Goal: Task Accomplishment & Management: Manage account settings

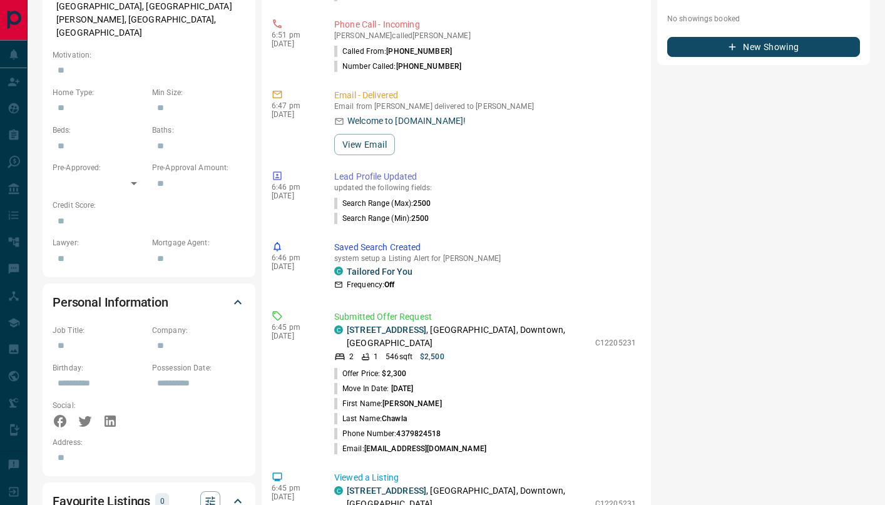
scroll to position [500, 0]
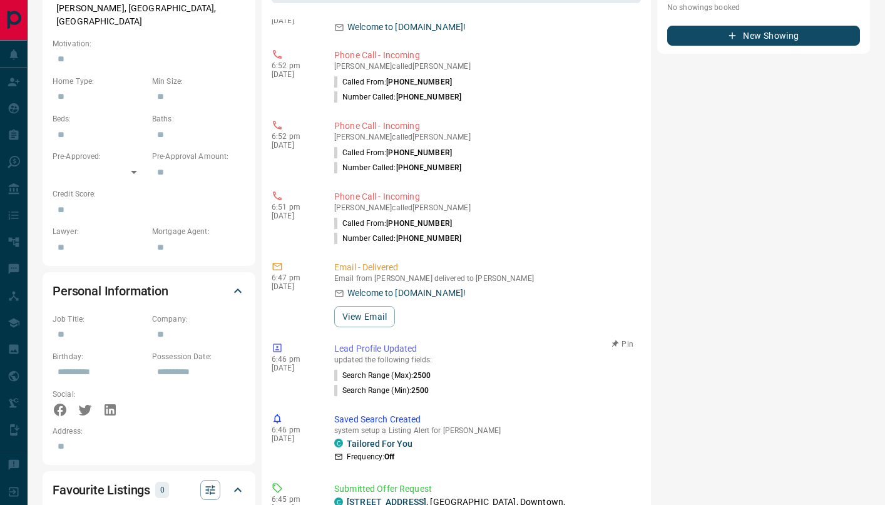
drag, startPoint x: 422, startPoint y: 310, endPoint x: 533, endPoint y: 330, distance: 113.1
click at [533, 338] on div "6:46 pm [DATE] Lead Profile Updated updated the following fields: Search Range …" at bounding box center [456, 369] width 369 height 63
click at [420, 497] on link "[STREET_ADDRESS]" at bounding box center [386, 502] width 79 height 10
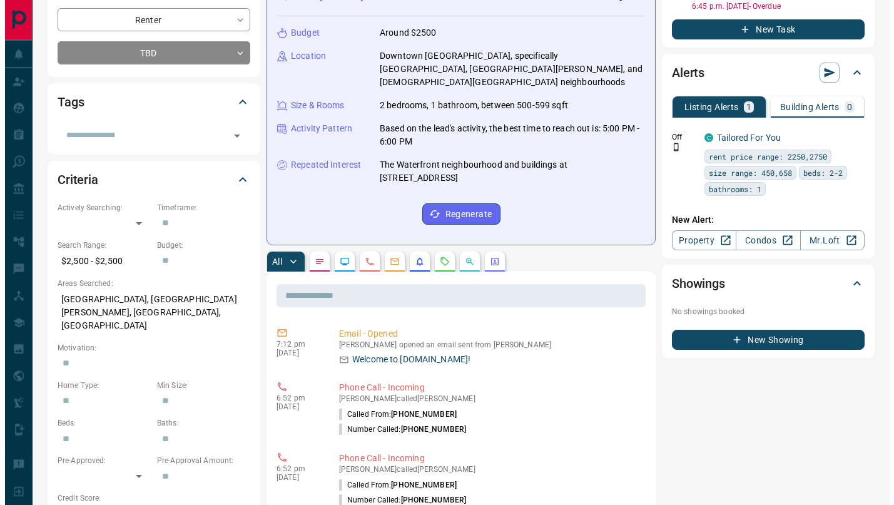
scroll to position [0, 0]
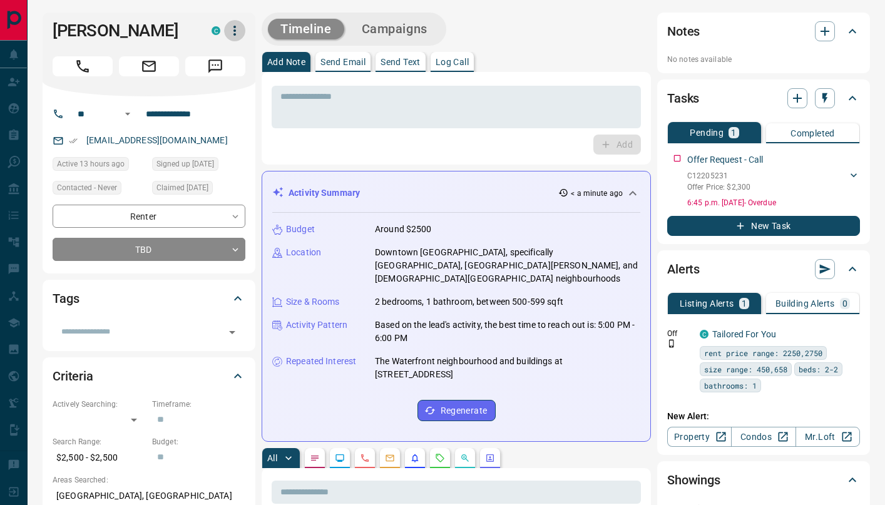
click at [233, 32] on icon "button" at bounding box center [234, 30] width 15 height 15
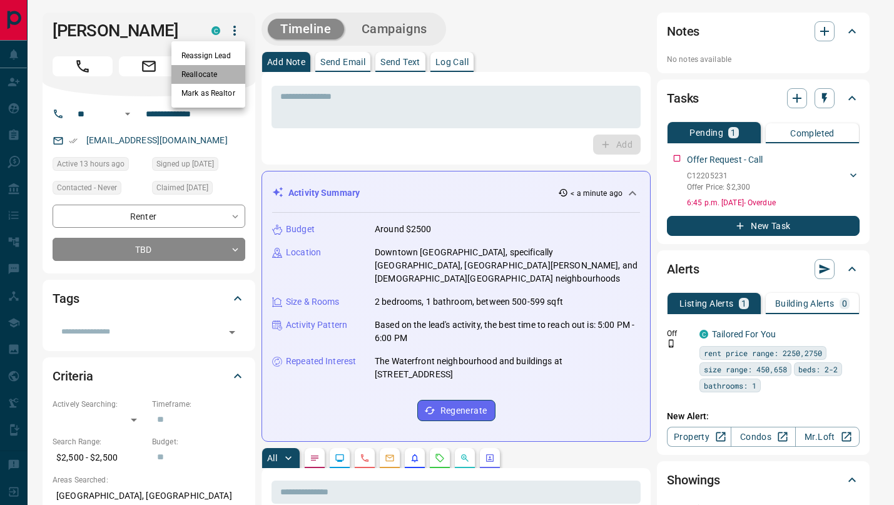
click at [218, 73] on li "Reallocate" at bounding box center [208, 74] width 74 height 19
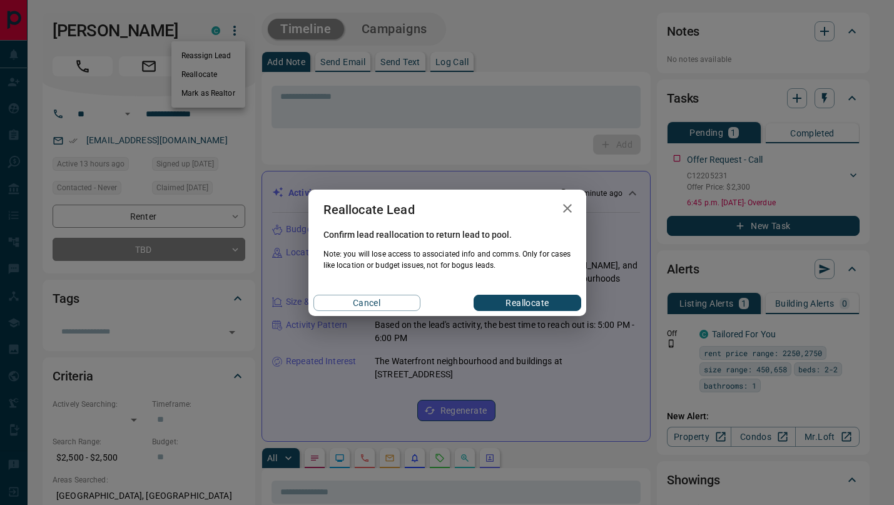
click at [568, 202] on icon "button" at bounding box center [567, 208] width 15 height 15
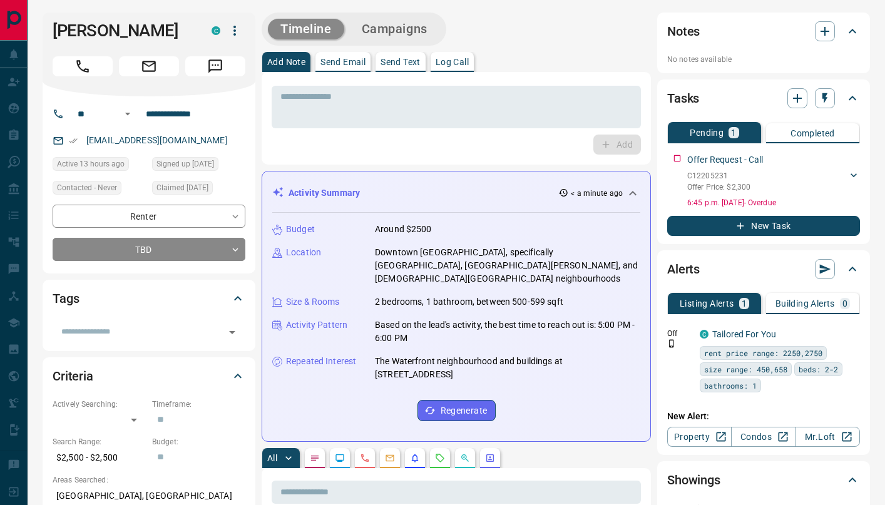
click at [232, 32] on icon "button" at bounding box center [234, 30] width 15 height 15
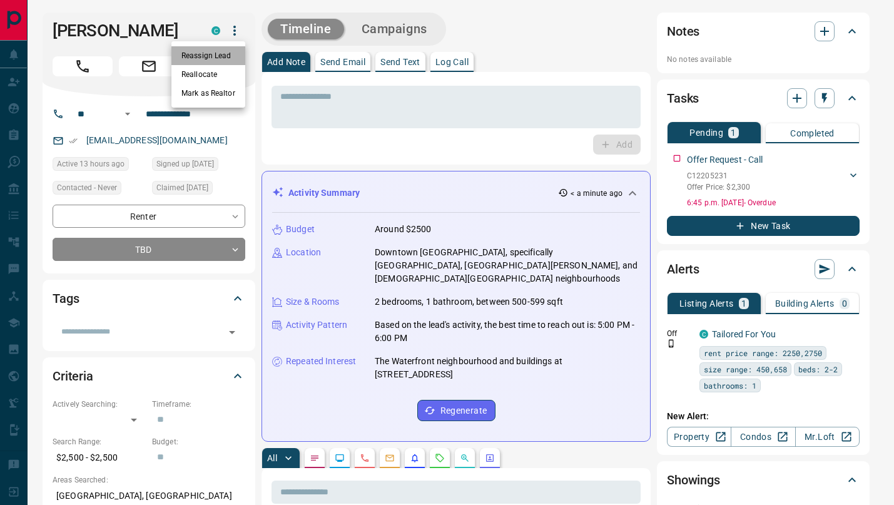
click at [230, 51] on li "Reassign Lead" at bounding box center [208, 55] width 74 height 19
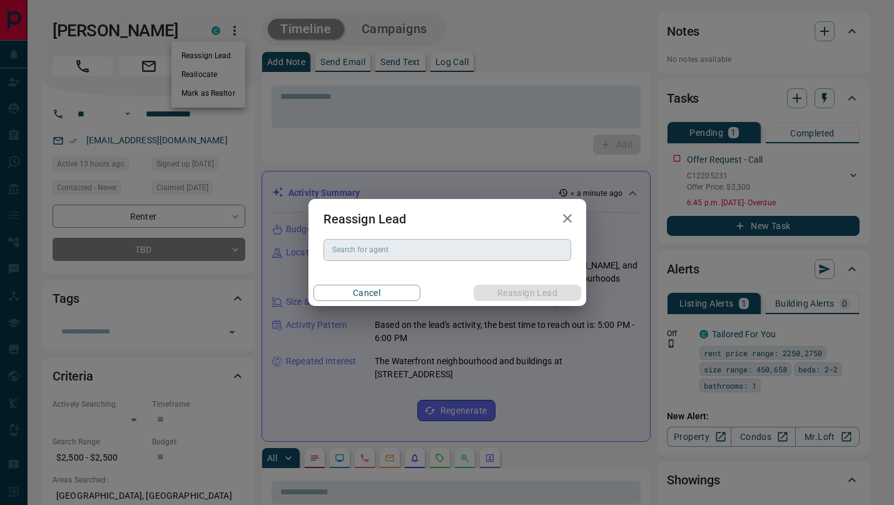
click at [448, 258] on div "Search for agent" at bounding box center [447, 249] width 248 height 21
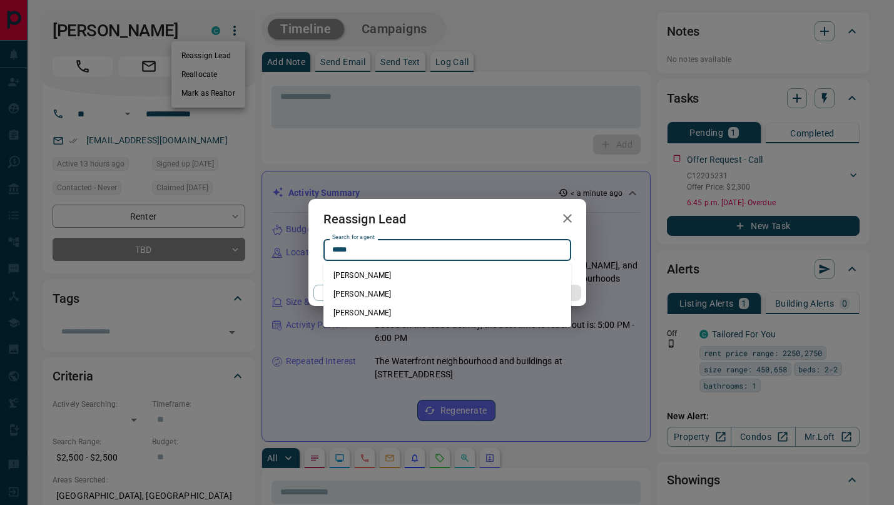
click at [428, 291] on li "[PERSON_NAME]" at bounding box center [447, 294] width 248 height 19
type input "**********"
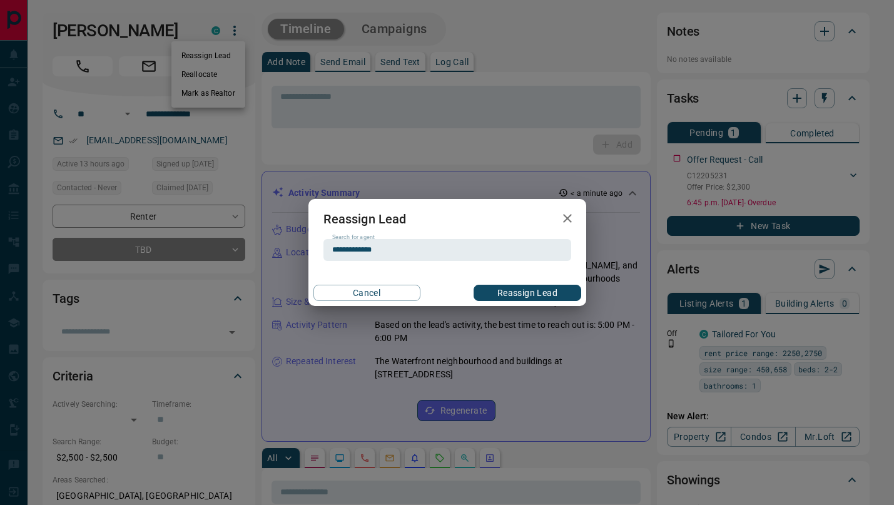
click at [546, 290] on button "Reassign Lead" at bounding box center [527, 293] width 107 height 16
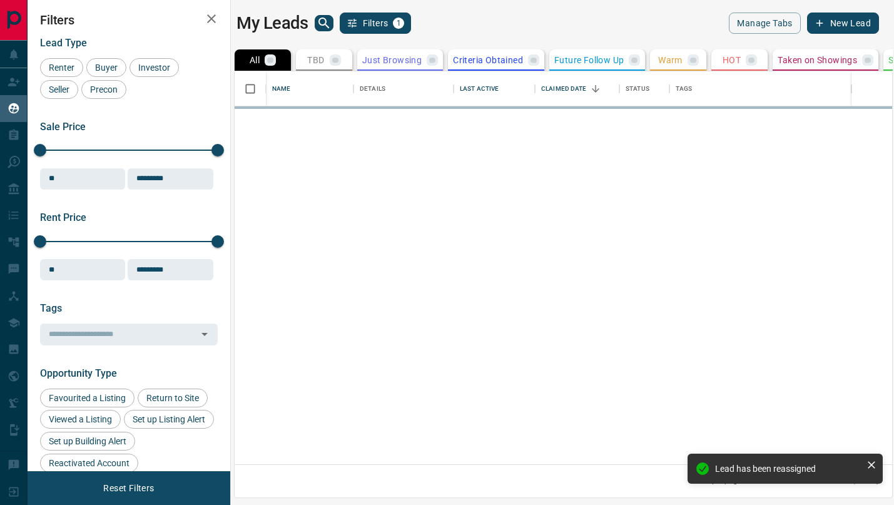
scroll to position [383, 648]
